Goal: Task Accomplishment & Management: Manage account settings

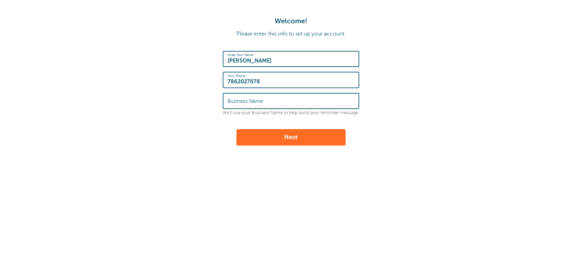
click at [278, 102] on input "Business Name" at bounding box center [291, 101] width 127 height 15
type input "The Health Experts Insurance"
click at [273, 131] on button "Next" at bounding box center [291, 137] width 109 height 16
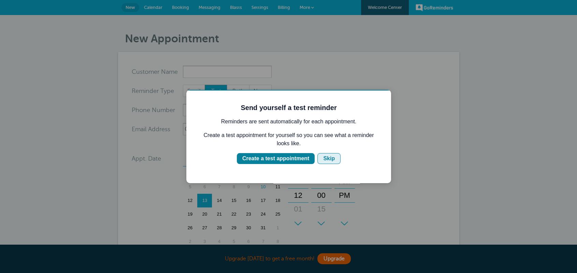
click at [327, 156] on div "Skip" at bounding box center [329, 158] width 12 height 8
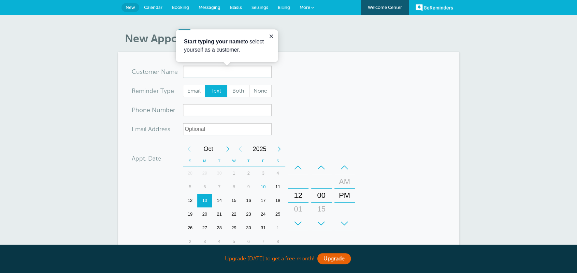
click at [146, 5] on span "Calendar" at bounding box center [153, 7] width 18 height 5
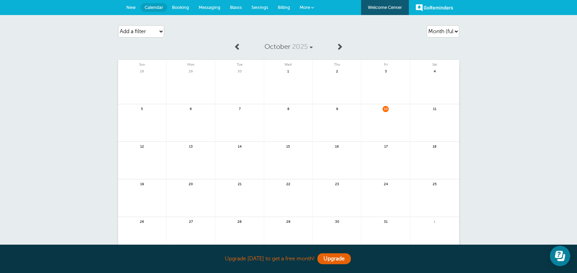
click at [254, 8] on span "Settings" at bounding box center [260, 7] width 17 height 5
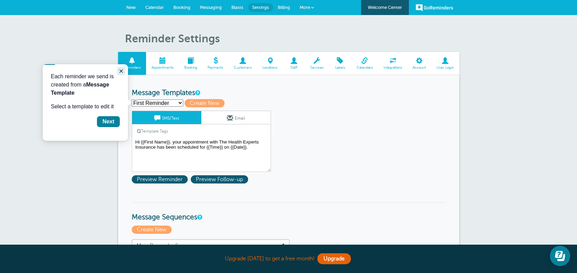
click at [121, 70] on icon "Close guide" at bounding box center [120, 70] width 5 height 5
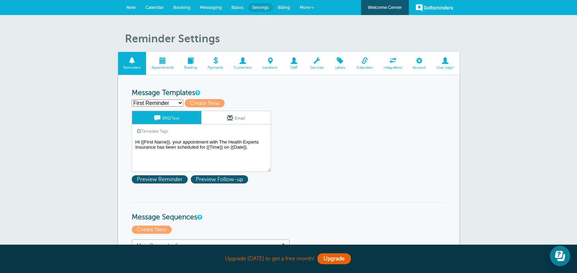
click at [360, 62] on span at bounding box center [364, 60] width 27 height 6
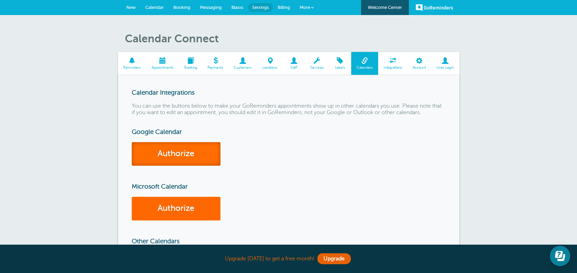
click at [194, 152] on link "Authorize" at bounding box center [176, 154] width 89 height 24
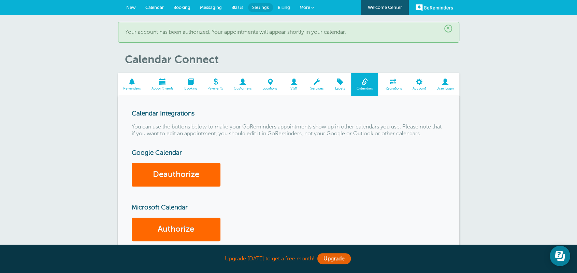
click at [164, 85] on span at bounding box center [162, 82] width 33 height 6
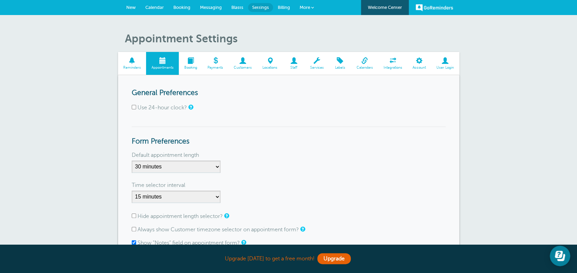
click at [194, 59] on span at bounding box center [191, 60] width 24 height 6
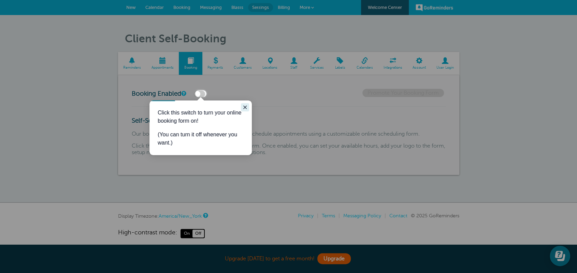
click at [243, 107] on icon "Close guide" at bounding box center [244, 106] width 5 height 5
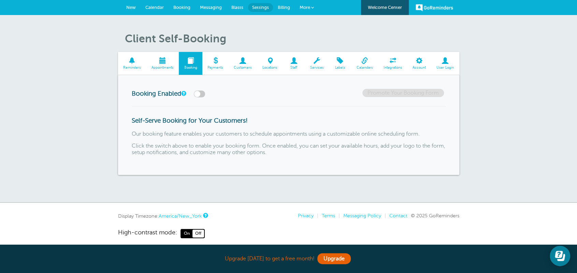
click at [197, 95] on label at bounding box center [199, 93] width 11 height 7
click at [0, 0] on input "checkbox" at bounding box center [0, 0] width 0 height 0
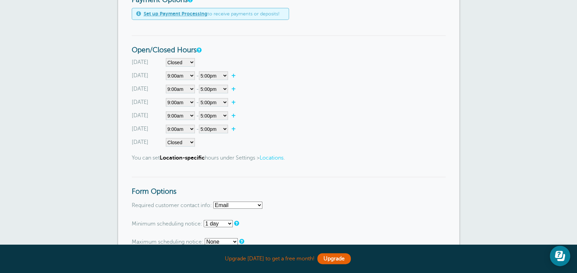
scroll to position [239, 0]
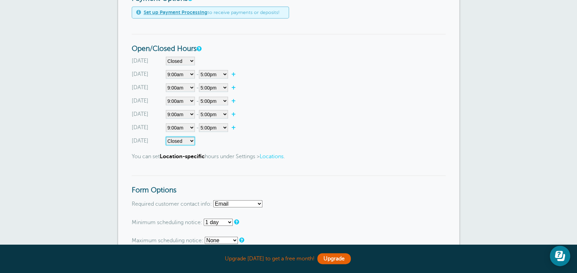
click at [191, 142] on select"] "Closed 12:00am 12:15am 12:30am 12:45am 1:00am 1:15am 1:30am 1:45am 2:00am 2:15a…" at bounding box center [180, 141] width 29 height 9
click at [227, 127] on select"] "12:00am 12:15am 12:30am 12:45am 1:00am 1:15am 1:30am 1:45am 2:00am 2:15am 2:30a…" at bounding box center [213, 127] width 29 height 9
click at [270, 90] on div "Tuesday Closed 12:00am 12:15am 12:30am 12:45am 1:00am 1:15am 1:30am 1:45am 2:00…" at bounding box center [289, 87] width 314 height 9
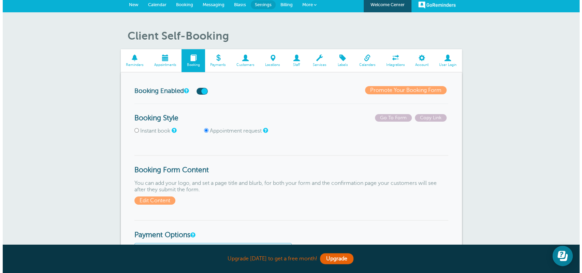
scroll to position [0, 0]
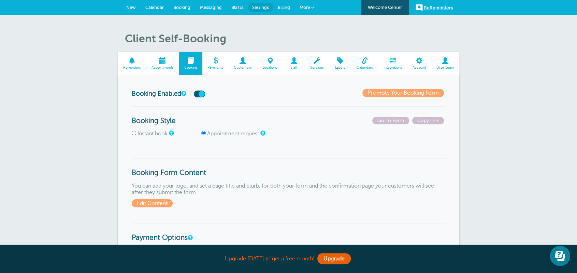
click at [202, 92] on label at bounding box center [199, 93] width 11 height 7
click at [0, 0] on input "checkbox" at bounding box center [0, 0] width 0 height 0
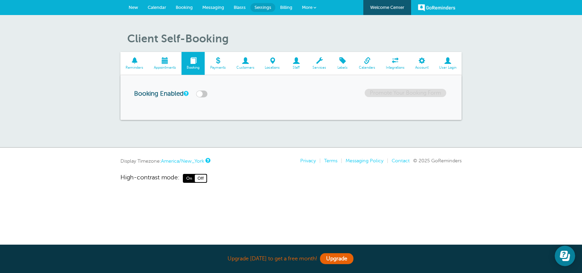
click at [166, 60] on span at bounding box center [165, 60] width 33 height 6
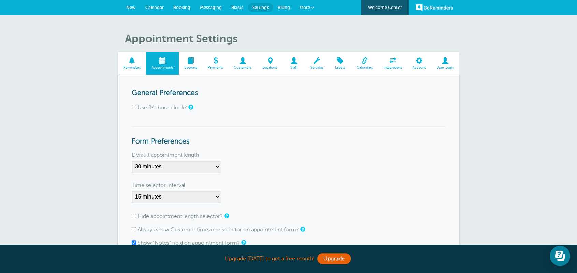
click at [156, 7] on span "Calendar" at bounding box center [154, 7] width 18 height 5
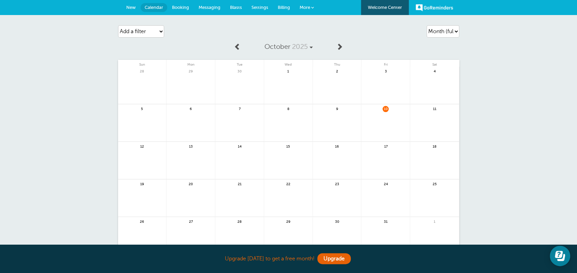
click at [131, 6] on span "New" at bounding box center [131, 7] width 10 height 5
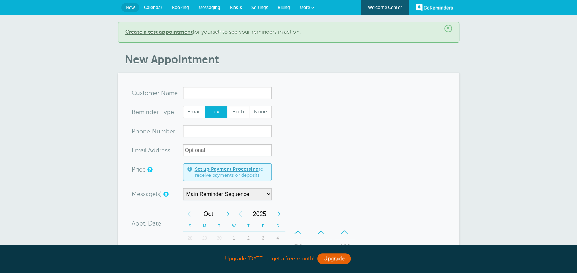
click at [184, 87] on input "x-no-autofill" at bounding box center [227, 93] width 89 height 12
click at [191, 89] on input "x-no-autofill" at bounding box center [227, 93] width 89 height 12
click at [205, 97] on input "x-no-autofill" at bounding box center [227, 93] width 89 height 12
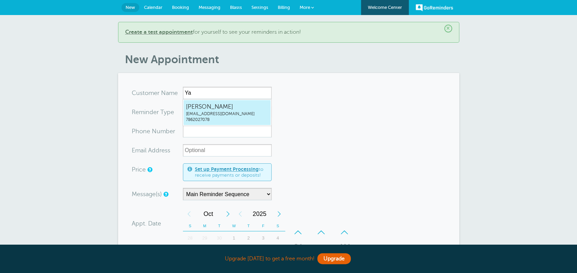
type input "Y"
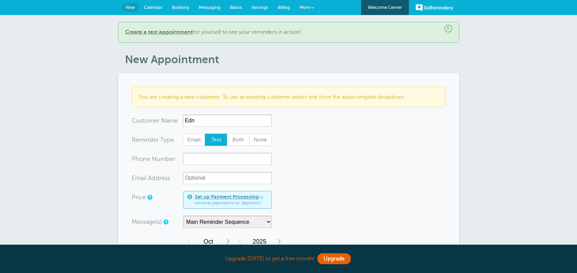
type input "Edna"
click at [227, 119] on input "Edna" at bounding box center [227, 120] width 89 height 12
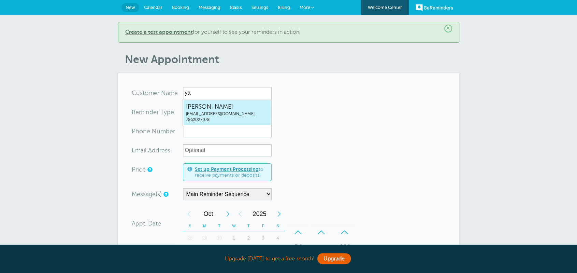
click at [254, 117] on span "7862027078" at bounding box center [227, 120] width 82 height 6
type input "YahoskaPerezyperez@healthexps.com7862027078"
type input "Yahoska Perez"
type input "7862027078"
type input "yperez@healthexps.com"
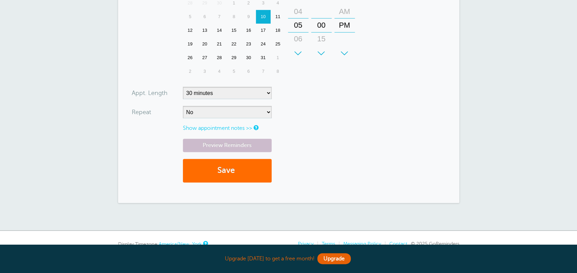
scroll to position [239, 0]
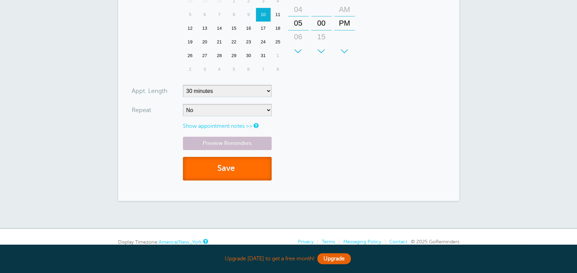
click at [235, 168] on button "Save" at bounding box center [227, 169] width 89 height 24
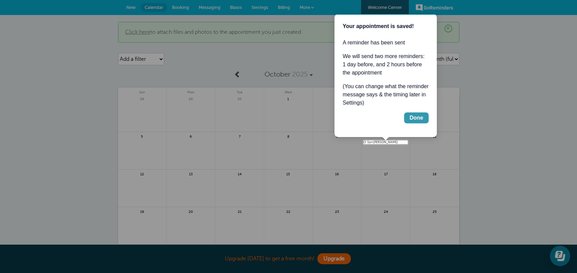
click at [425, 121] on button "Done" at bounding box center [416, 117] width 25 height 11
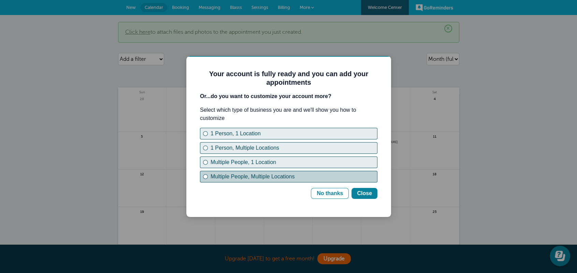
click at [242, 174] on div "Multiple People, Multiple Locations" at bounding box center [294, 176] width 167 height 8
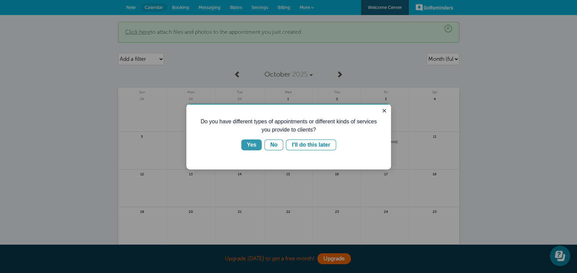
click at [252, 143] on div "Yes" at bounding box center [252, 145] width 10 height 8
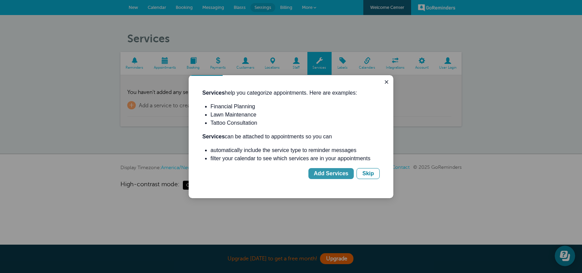
click at [347, 176] on div "Add Services" at bounding box center [331, 173] width 34 height 8
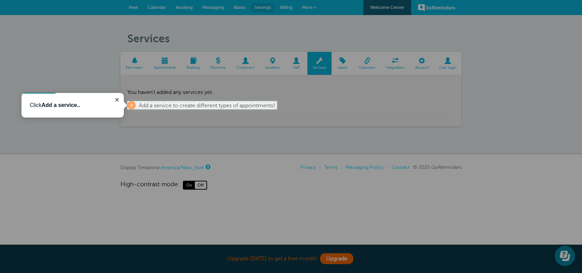
click at [135, 105] on span "+" at bounding box center [131, 105] width 9 height 8
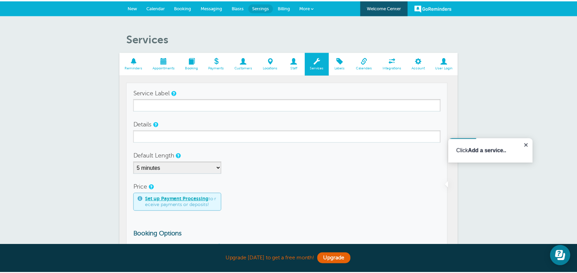
scroll to position [15, 0]
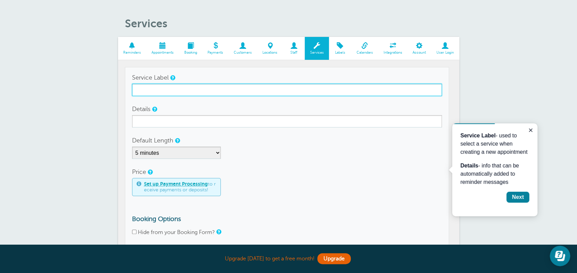
click at [141, 91] on input "Service Label" at bounding box center [287, 90] width 310 height 12
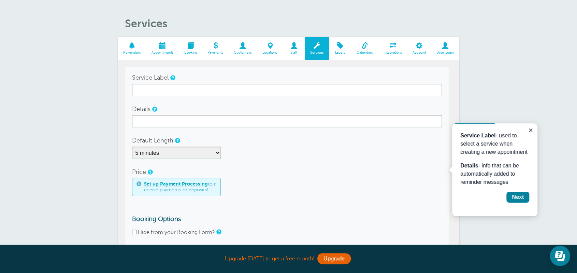
click at [390, 44] on span at bounding box center [392, 45] width 29 height 6
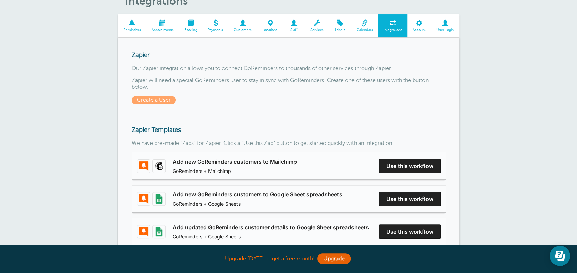
scroll to position [34, 0]
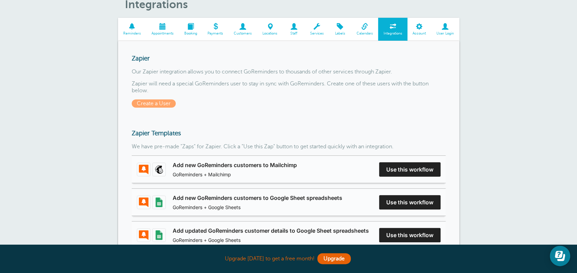
click at [417, 31] on link "Account" at bounding box center [420, 29] width 24 height 23
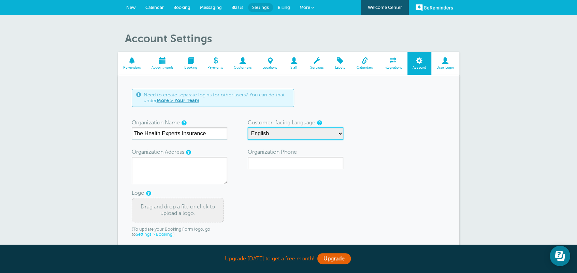
click at [339, 133] on select "English Spanish Czech Danish German Estonian Finnish French Korean Lithuanian L…" at bounding box center [296, 133] width 96 height 12
click at [393, 145] on form "Need to create separate logins for other users? You can do that under More > Yo…" at bounding box center [289, 189] width 314 height 200
click at [242, 56] on link "Customers" at bounding box center [243, 63] width 29 height 23
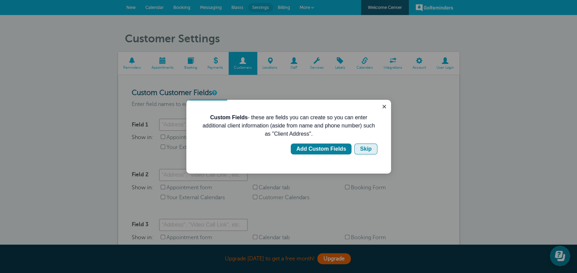
click at [360, 147] on button "Skip" at bounding box center [365, 148] width 23 height 11
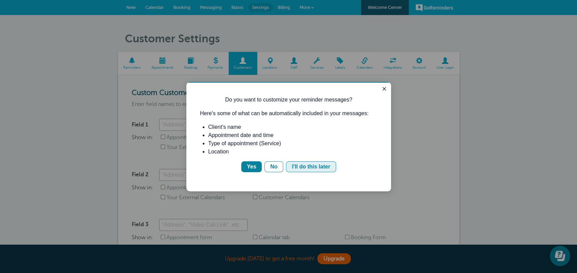
click at [312, 165] on div "I'll do this later" at bounding box center [311, 166] width 38 height 8
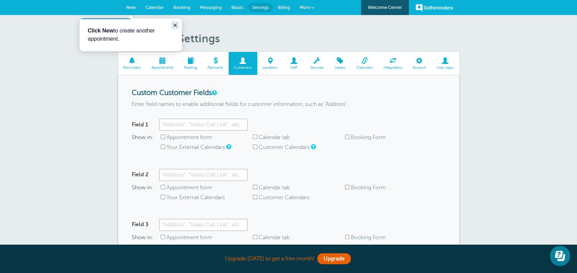
click at [173, 25] on icon "Close guide" at bounding box center [174, 25] width 5 height 5
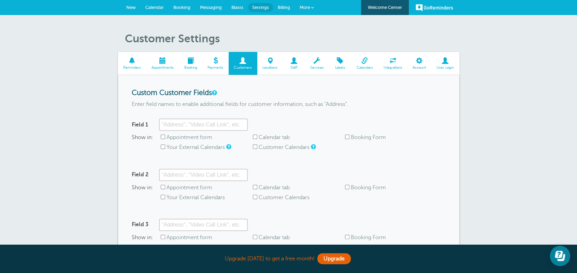
click at [165, 148] on input "Your External Calendars" at bounding box center [163, 146] width 4 height 4
checkbox input "true"
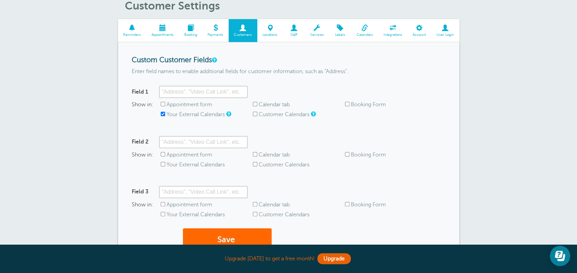
scroll to position [34, 0]
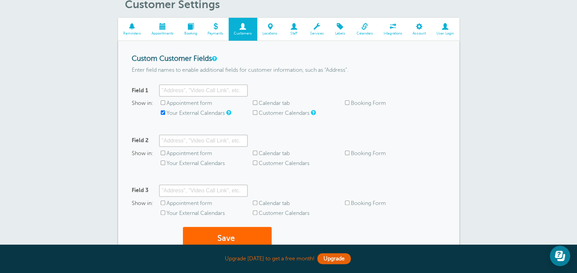
click at [163, 165] on span "Your External Calendars" at bounding box center [207, 163] width 92 height 6
click at [162, 159] on div "Show in: Appointment form Calendar tab Booking Form Your External Calendars Cus…" at bounding box center [289, 160] width 314 height 20
click at [164, 162] on input "Your External Calendars" at bounding box center [163, 162] width 4 height 4
checkbox input "true"
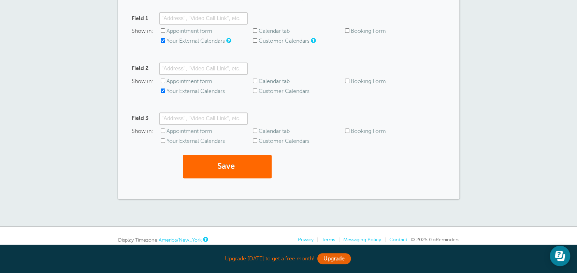
scroll to position [136, 0]
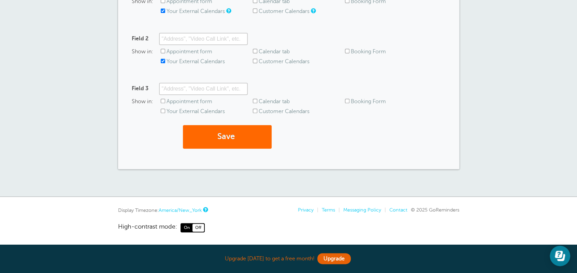
click at [164, 111] on input "Your External Calendars" at bounding box center [163, 111] width 4 height 4
checkbox input "true"
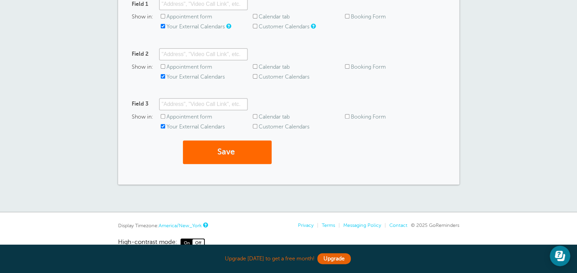
scroll to position [33, 0]
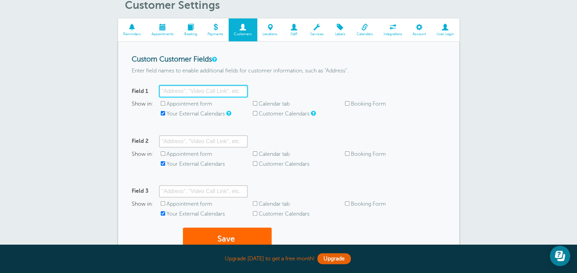
click at [175, 91] on input "Field 1" at bounding box center [203, 91] width 89 height 12
type input "Address"
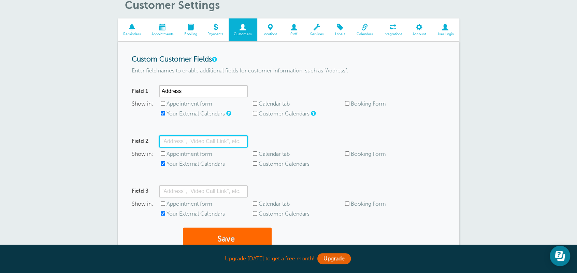
click at [207, 141] on input "Field 2" at bounding box center [203, 141] width 89 height 12
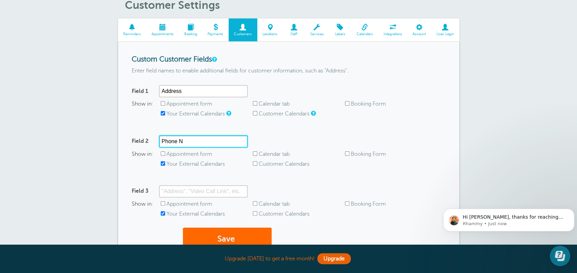
scroll to position [0, 0]
type input "Phone Number"
click at [524, 213] on div "Hi Yahoska, thanks for reaching out! Yes, GoReminders appointments can show up …" at bounding box center [509, 220] width 121 height 14
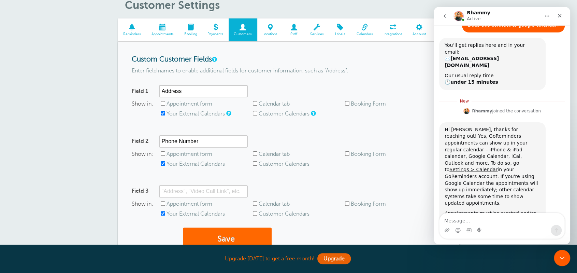
scroll to position [57, 0]
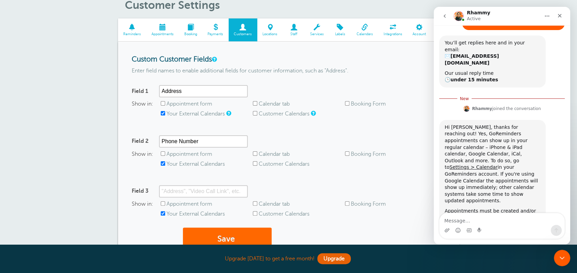
click at [493, 223] on textarea "Message…" at bounding box center [502, 219] width 125 height 12
type textarea "o"
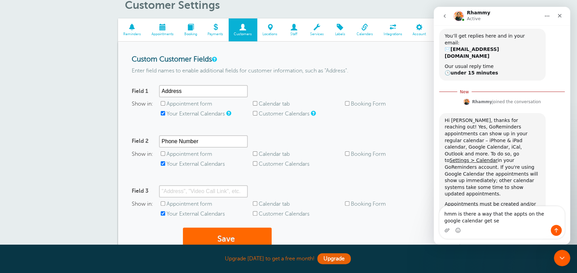
click at [493, 224] on textarea "hmm is there a way that the appts on the google calendar get se" at bounding box center [502, 215] width 125 height 18
type textarea "Hmm okay, im looking for the appts from google to goreminders"
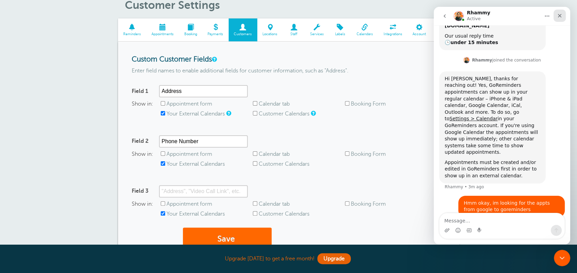
scroll to position [100, 0]
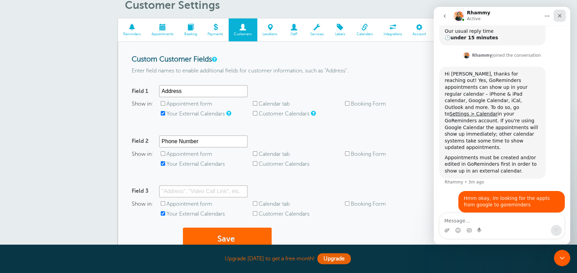
click at [564, 16] on div "Close" at bounding box center [560, 16] width 12 height 12
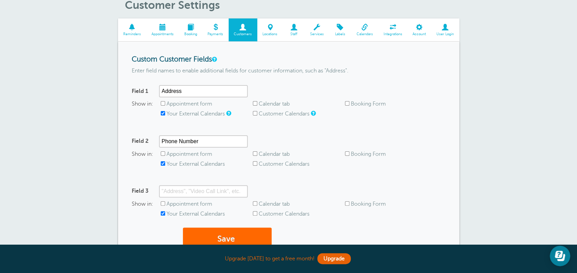
scroll to position [105, 0]
click at [516, 213] on div "Customer Settings Reminders Appointments Booking Payments Customers Locations S…" at bounding box center [288, 140] width 577 height 317
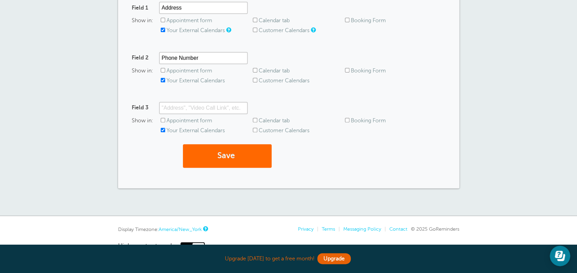
scroll to position [136, 0]
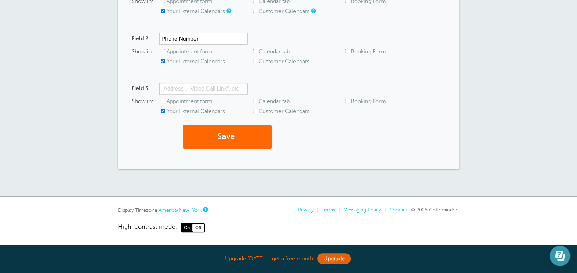
click at [560, 255] on icon "Open Learn | Contact Us" at bounding box center [559, 254] width 8 height 7
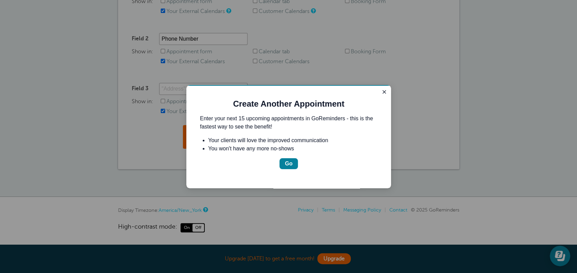
scroll to position [0, 0]
click at [290, 164] on div "Go" at bounding box center [289, 163] width 8 height 8
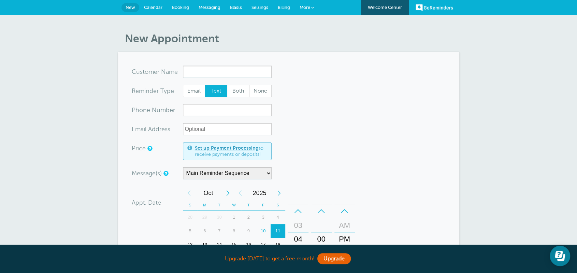
click at [132, 11] on link "New" at bounding box center [131, 7] width 18 height 9
